Goal: Information Seeking & Learning: Find contact information

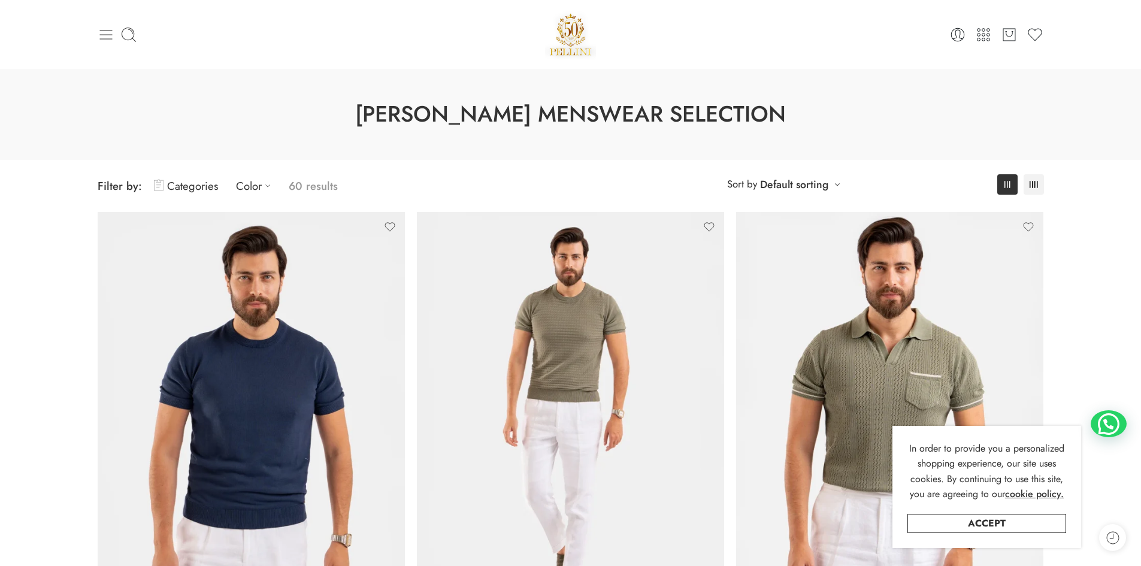
click at [108, 35] on icon at bounding box center [106, 34] width 17 height 17
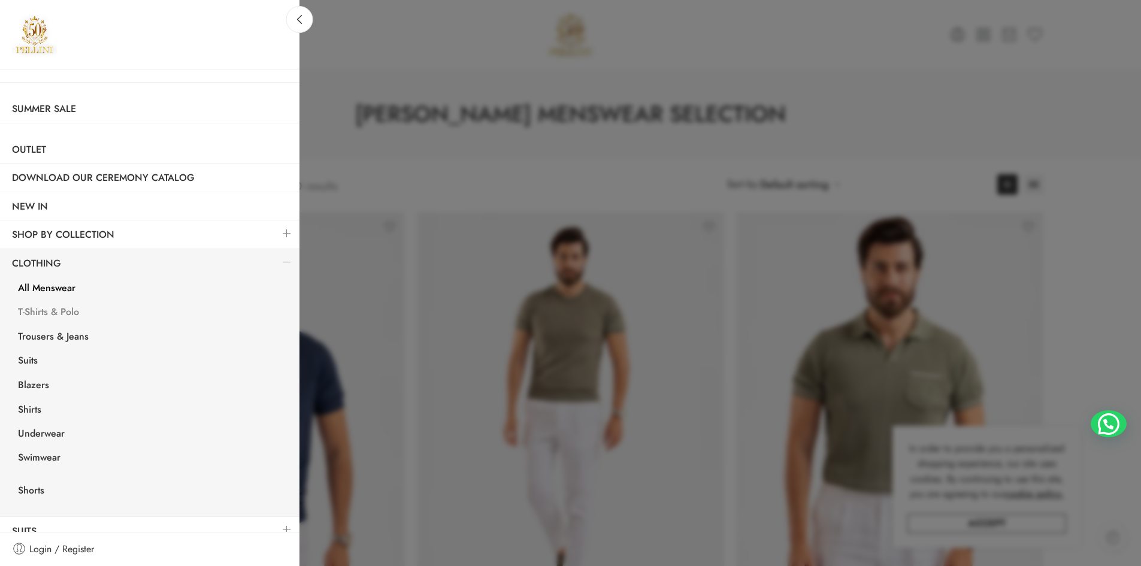
click at [66, 309] on link "T-Shirts & Polo" at bounding box center [153, 313] width 294 height 25
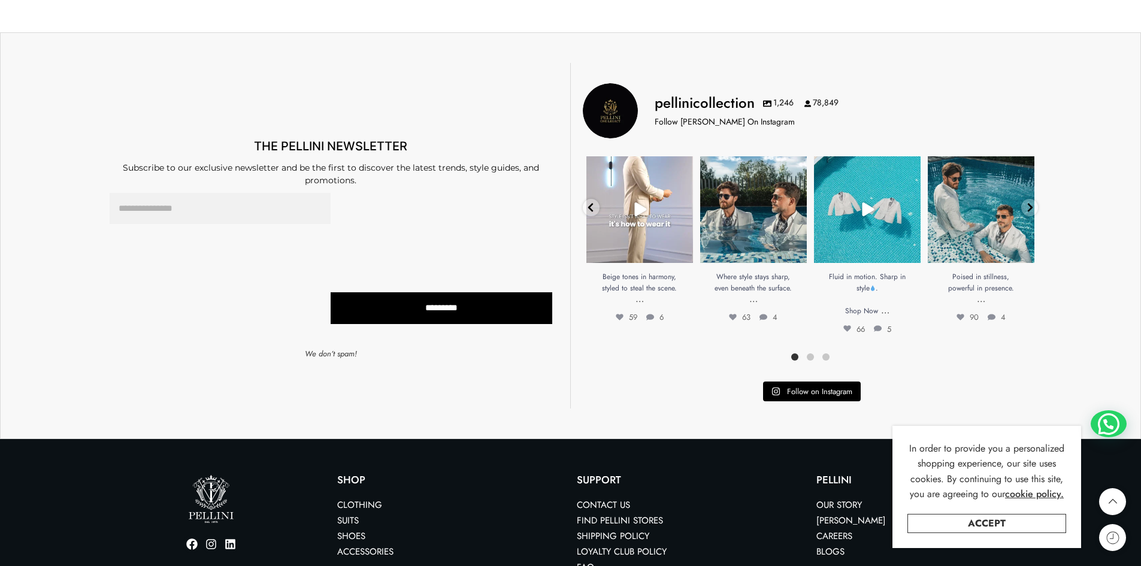
scroll to position [5178, 0]
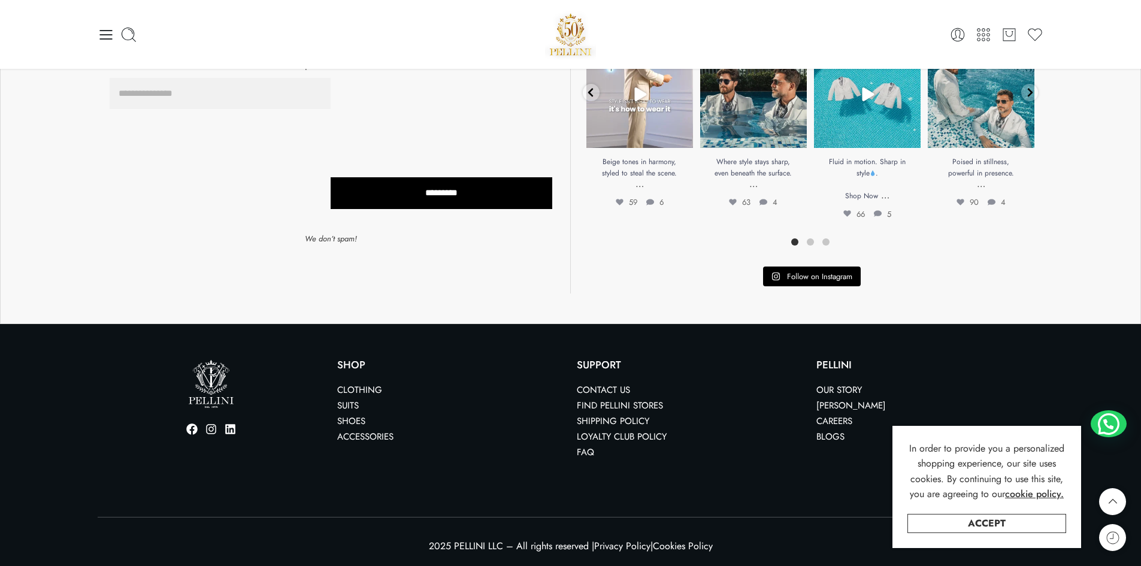
click at [618, 386] on link "Contact us" at bounding box center [603, 389] width 53 height 13
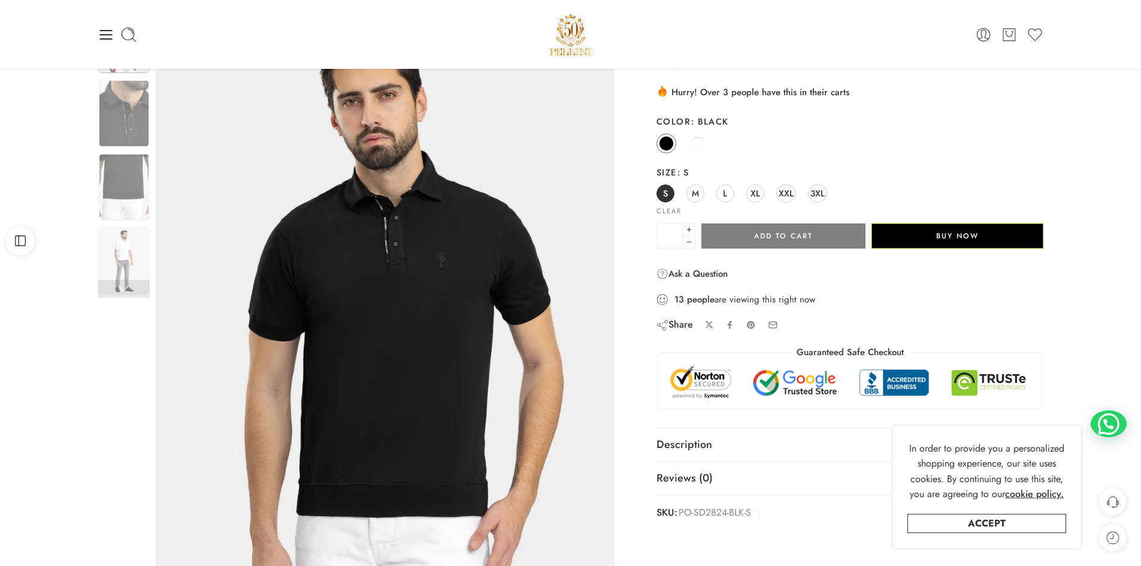
scroll to position [60, 0]
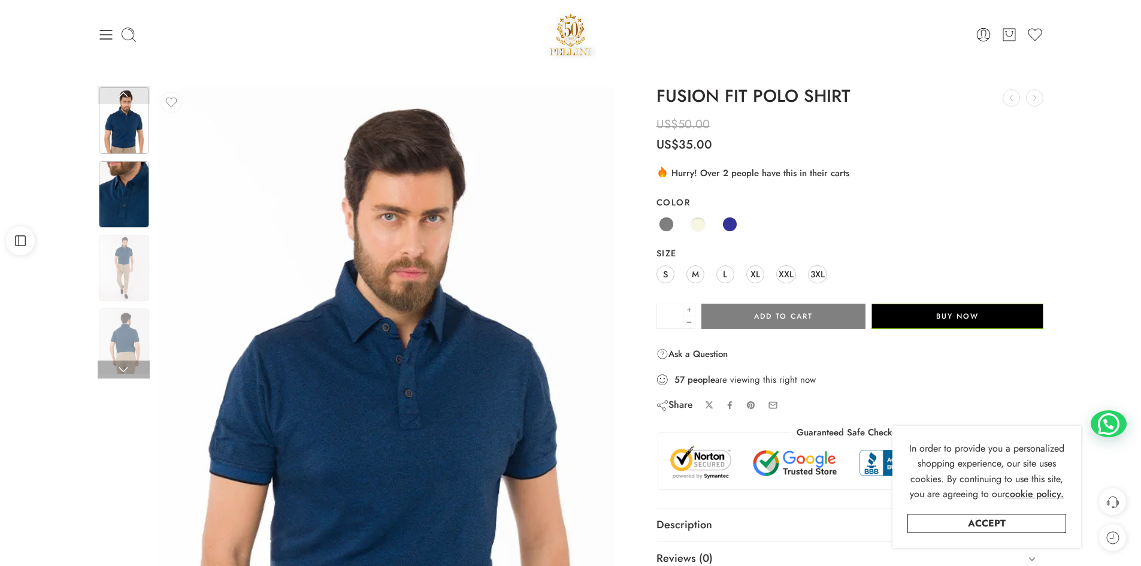
click at [118, 168] on img at bounding box center [124, 194] width 50 height 66
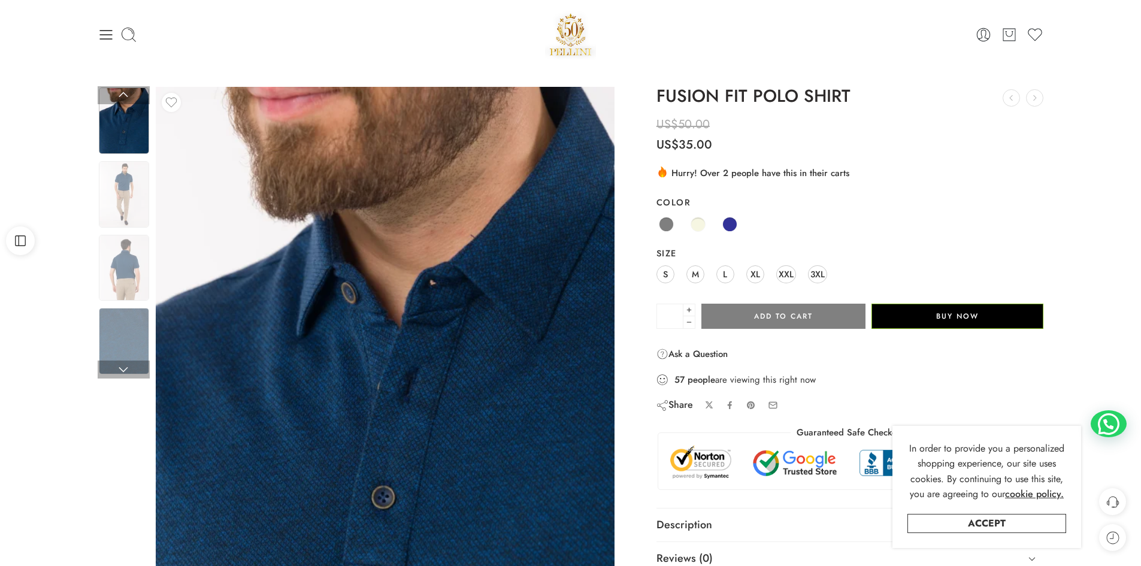
click at [117, 123] on img at bounding box center [124, 120] width 50 height 66
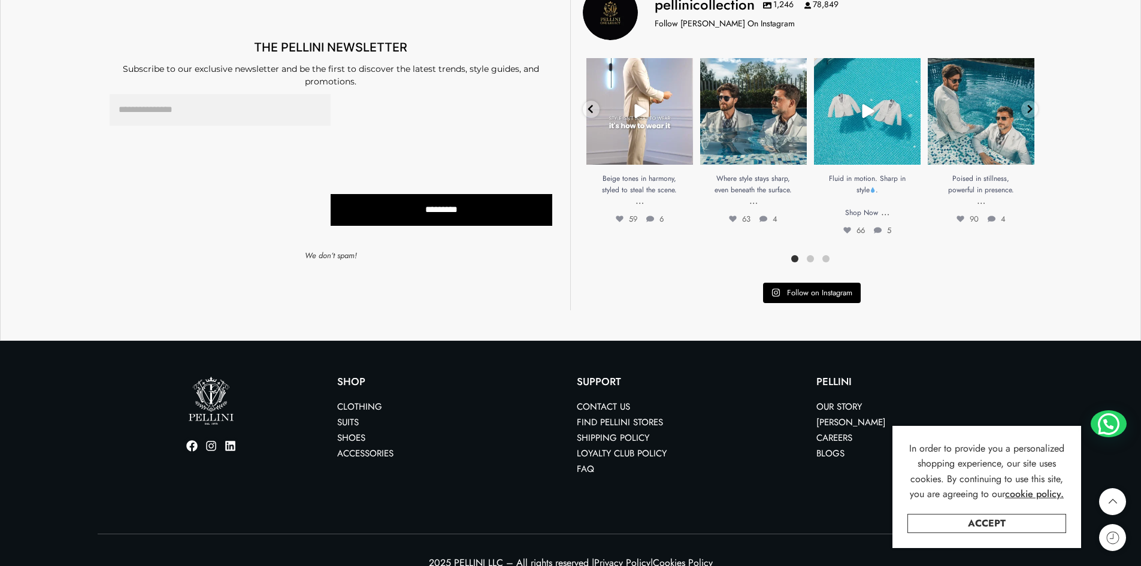
scroll to position [2233, 0]
